Goal: Check status: Check status

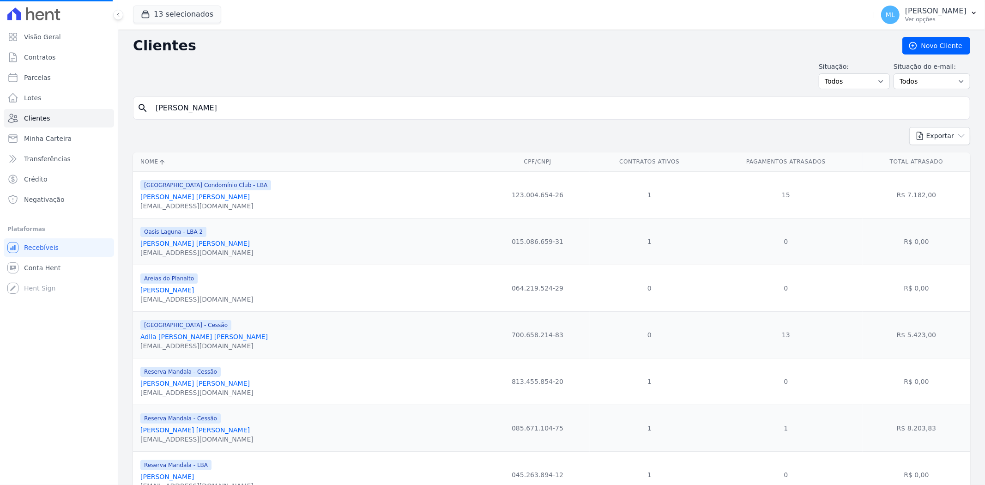
click at [275, 114] on input "[PERSON_NAME]" at bounding box center [558, 108] width 816 height 18
click at [284, 105] on input "search" at bounding box center [558, 108] width 816 height 18
type input "[PERSON_NAME]"
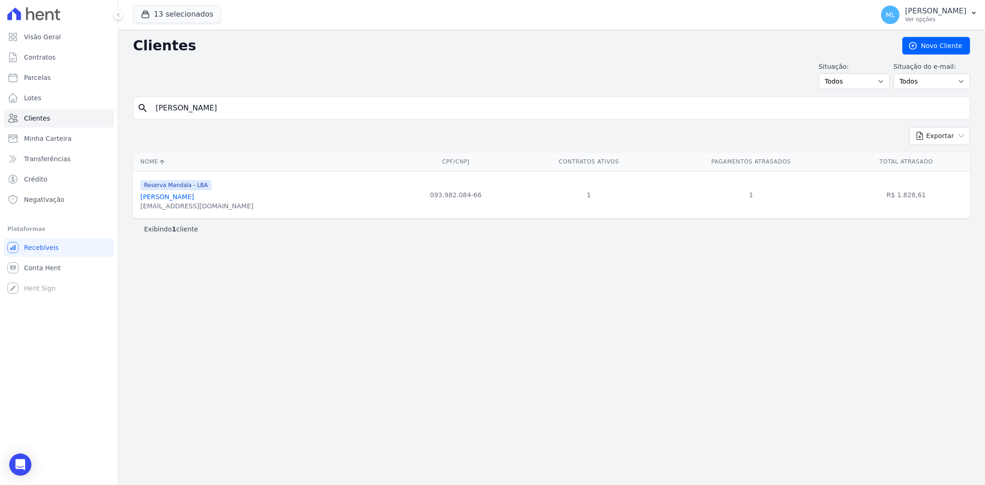
click at [191, 197] on link "[PERSON_NAME]" at bounding box center [167, 196] width 54 height 7
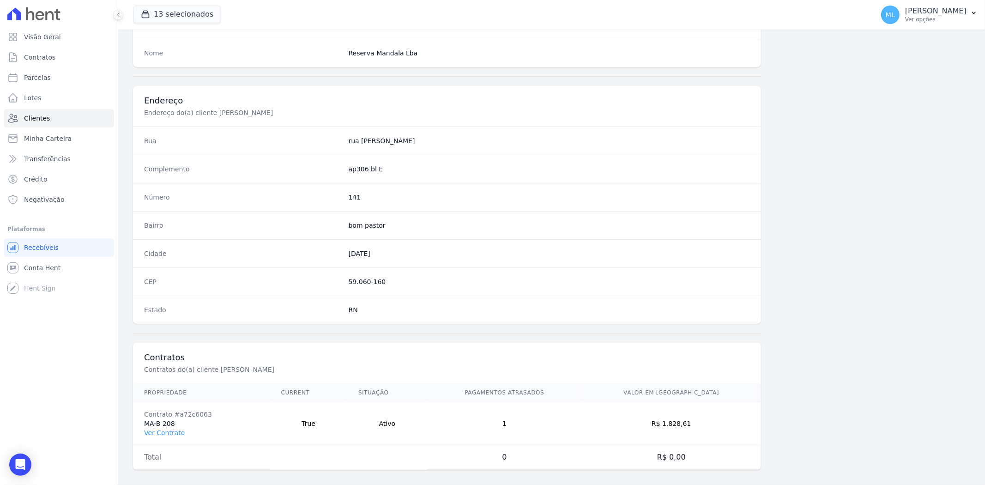
scroll to position [381, 0]
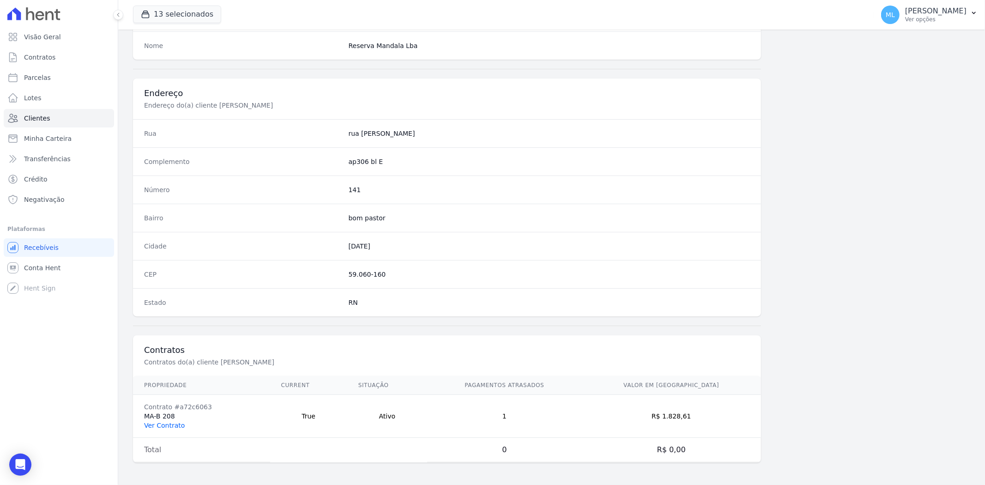
click at [176, 422] on link "Ver Contrato" at bounding box center [164, 425] width 41 height 7
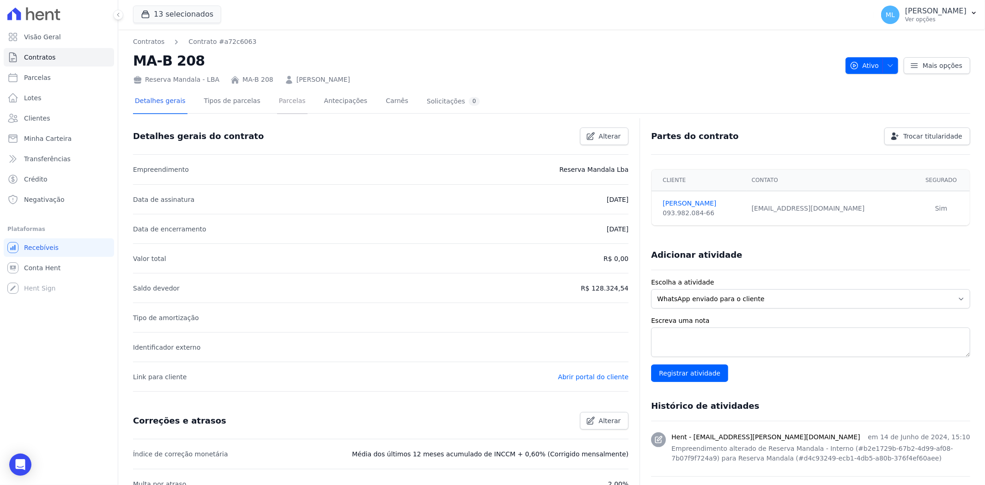
click at [286, 97] on link "Parcelas" at bounding box center [292, 102] width 30 height 24
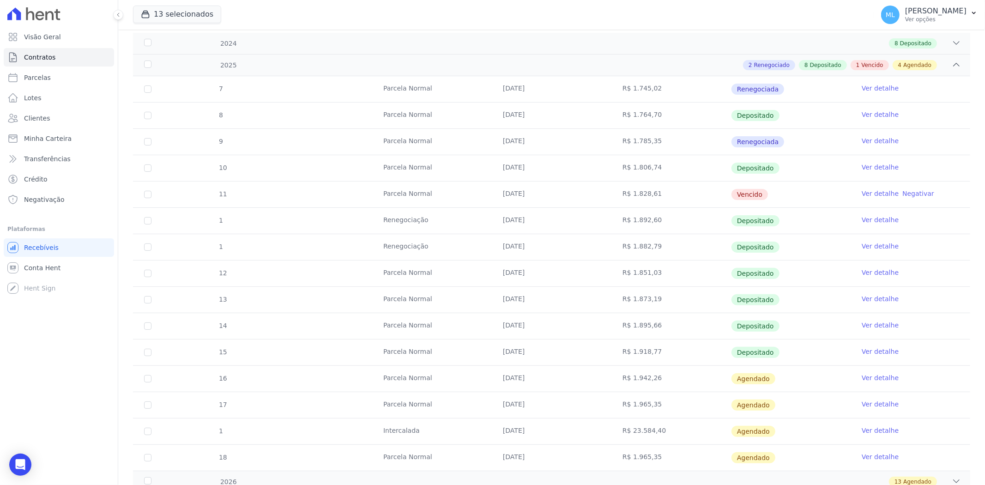
scroll to position [14, 0]
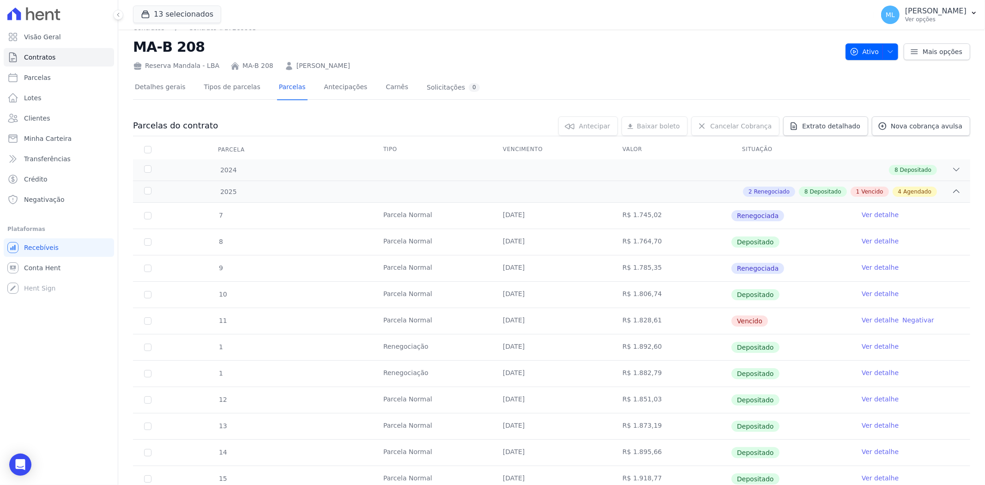
click at [862, 319] on link "Ver detalhe" at bounding box center [880, 319] width 37 height 9
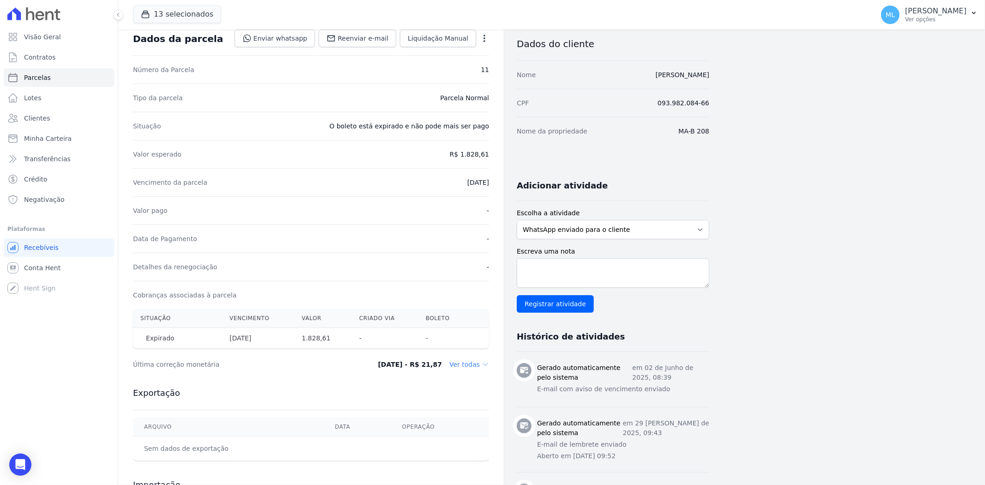
scroll to position [51, 0]
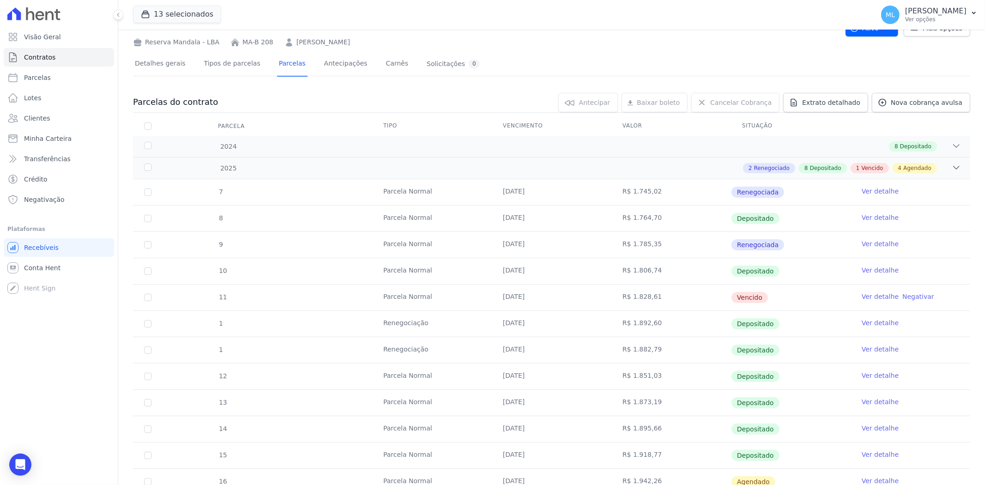
scroll to position [103, 0]
